Goal: Information Seeking & Learning: Find specific page/section

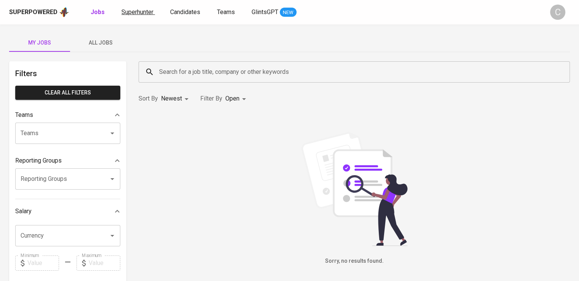
click at [138, 12] on span "Superhunter" at bounding box center [137, 11] width 32 height 7
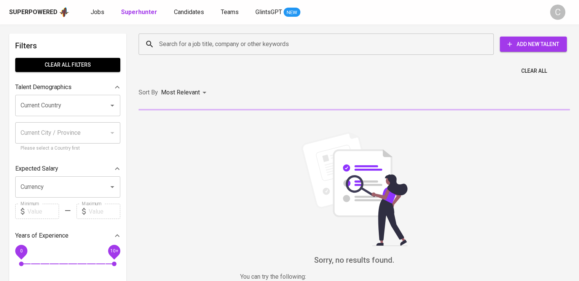
click at [179, 46] on input "Search for a job title, company or other keywords" at bounding box center [318, 44] width 322 height 14
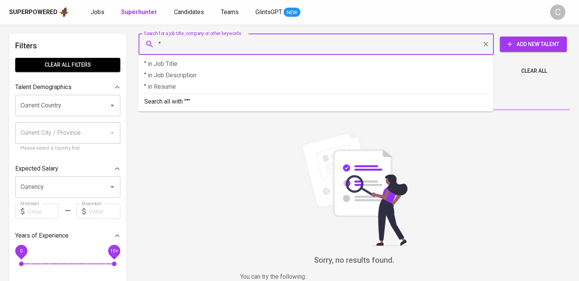
paste input "bpjs ketenagakerjaan"
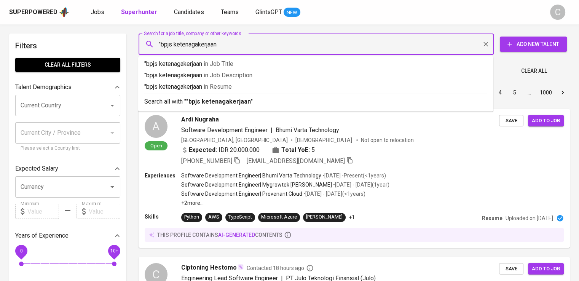
type input ""bpjs ketenagakerjaan""
click at [200, 89] on p ""bpjs ketenagakerjaan" in Resume" at bounding box center [315, 86] width 343 height 9
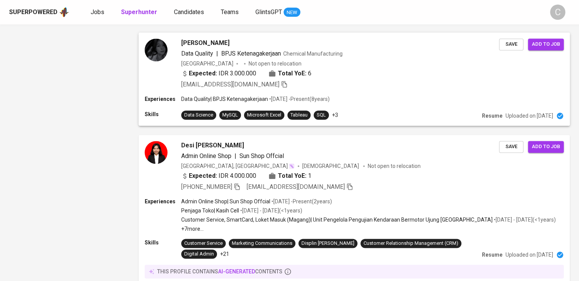
scroll to position [1122, 0]
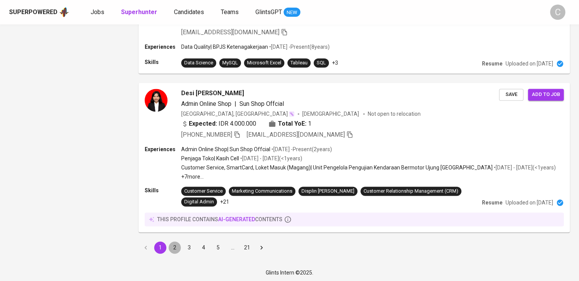
click at [175, 245] on button "2" at bounding box center [175, 247] width 12 height 12
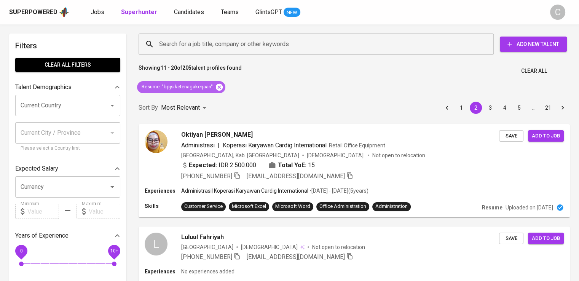
click at [217, 89] on icon at bounding box center [219, 86] width 7 height 7
click at [199, 46] on input "Search for a job title, company or other keywords" at bounding box center [318, 44] width 322 height 14
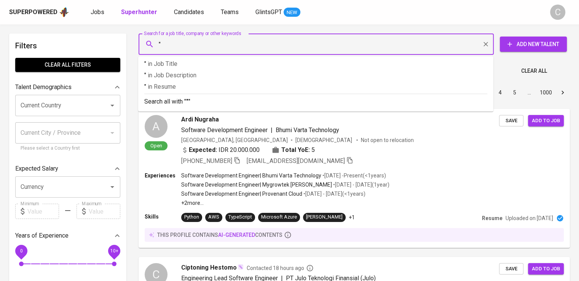
paste input "Amber Solusi Internasional"
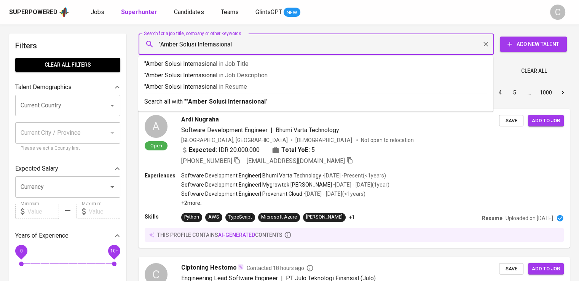
type input ""Amber Solusi Internasional""
click at [217, 88] on p ""Amber Solusi Internasional" in Resume" at bounding box center [315, 86] width 343 height 9
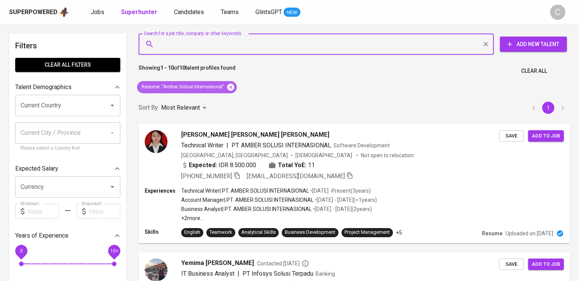
click at [231, 87] on icon at bounding box center [230, 86] width 7 height 7
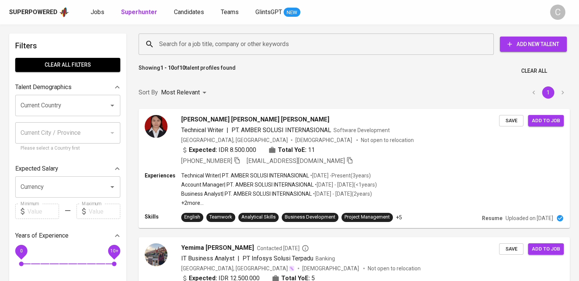
click at [210, 45] on input "Search for a job title, company or other keywords" at bounding box center [318, 44] width 322 height 14
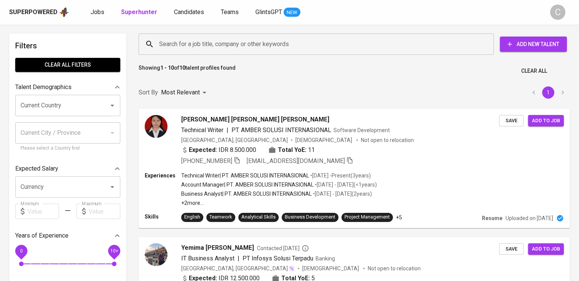
click at [210, 45] on input "Search for a job title, company or other keywords" at bounding box center [318, 44] width 322 height 14
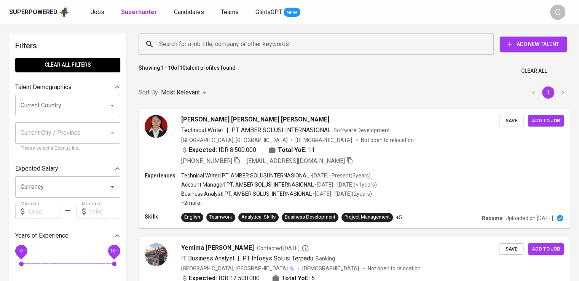
click at [210, 45] on input "Search for a job title, company or other keywords" at bounding box center [318, 44] width 322 height 14
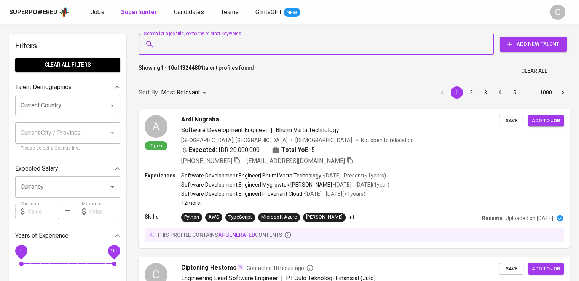
click at [210, 45] on input "Search for a job title, company or other keywords" at bounding box center [318, 44] width 322 height 14
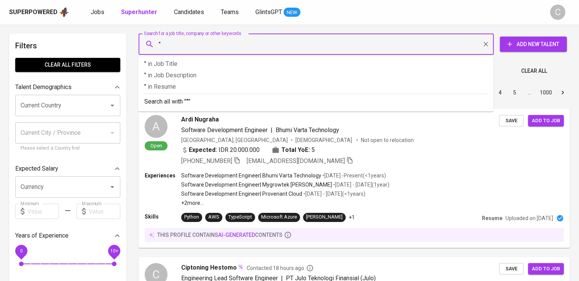
paste input "[PERSON_NAME] [PERSON_NAME]"
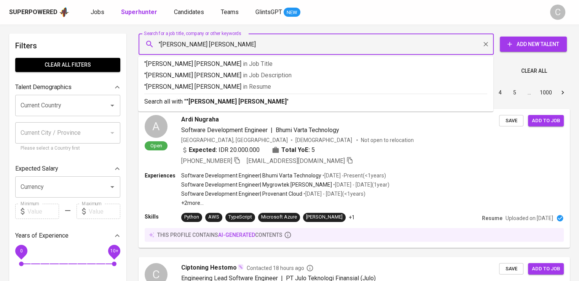
type input ""[PERSON_NAME] [PERSON_NAME]""
click at [225, 83] on p ""[PERSON_NAME] [PERSON_NAME]" in [GEOGRAPHIC_DATA]" at bounding box center [315, 86] width 343 height 9
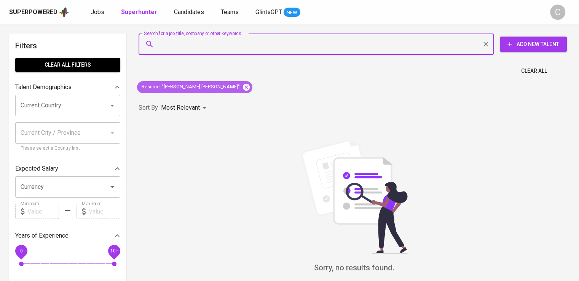
click at [242, 84] on icon at bounding box center [246, 87] width 8 height 8
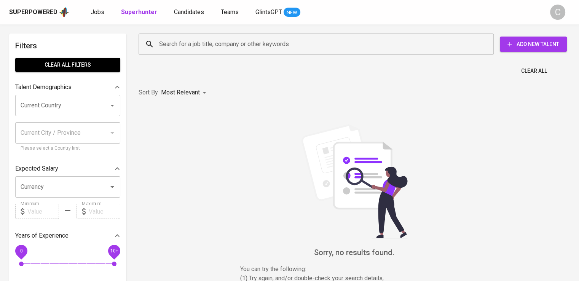
click at [208, 44] on input "Search for a job title, company or other keywords" at bounding box center [318, 44] width 322 height 14
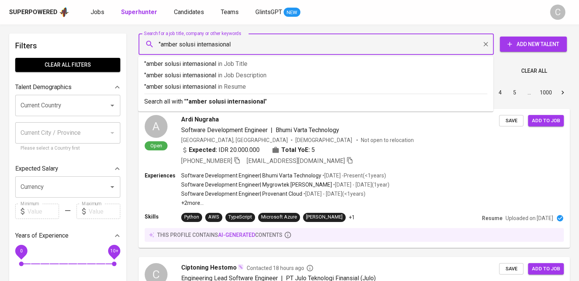
type input ""amber solusi internasional""
click at [239, 91] on p ""amber solusi internasional" in [GEOGRAPHIC_DATA]" at bounding box center [315, 86] width 343 height 9
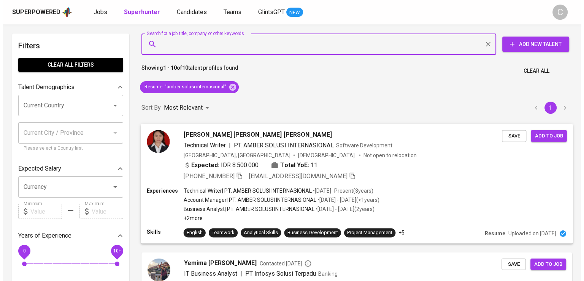
scroll to position [37, 0]
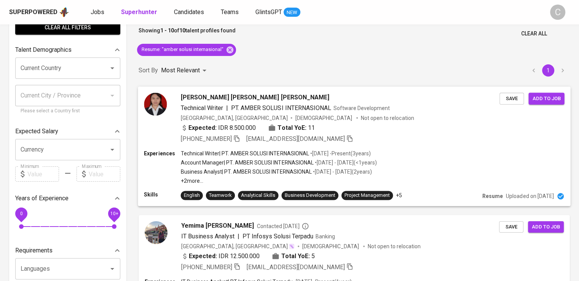
click at [295, 119] on span "[DEMOGRAPHIC_DATA]" at bounding box center [324, 118] width 58 height 8
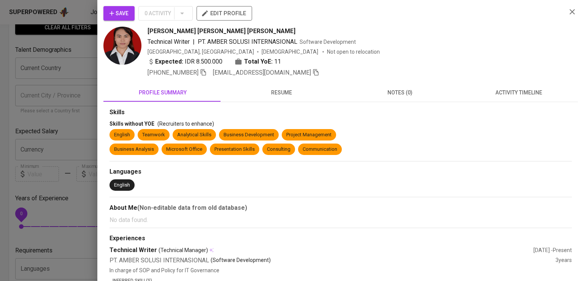
click at [431, 48] on div "[GEOGRAPHIC_DATA], [GEOGRAPHIC_DATA] [DEMOGRAPHIC_DATA] Not open to relocation" at bounding box center [354, 52] width 413 height 8
click at [205, 73] on icon "button" at bounding box center [203, 72] width 7 height 7
